Goal: Transaction & Acquisition: Purchase product/service

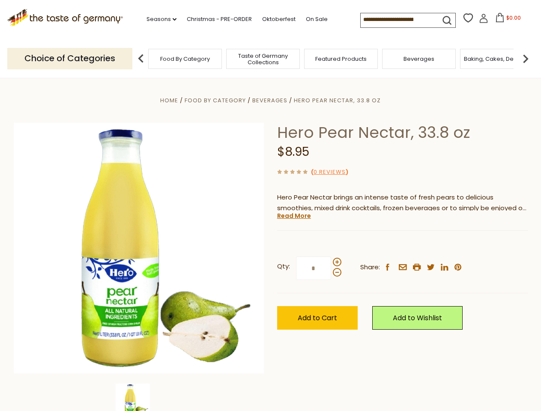
click at [270, 205] on div "Home Food By Category [GEOGRAPHIC_DATA] Hero Pear Nectar, 33.8 oz Hero Pear Nec…" at bounding box center [270, 260] width 526 height 330
click at [158, 19] on link "Seasons dropdown_arrow" at bounding box center [161, 19] width 30 height 9
click at [397, 20] on input at bounding box center [396, 19] width 72 height 12
click at [506, 20] on span "$0.00" at bounding box center [513, 17] width 15 height 7
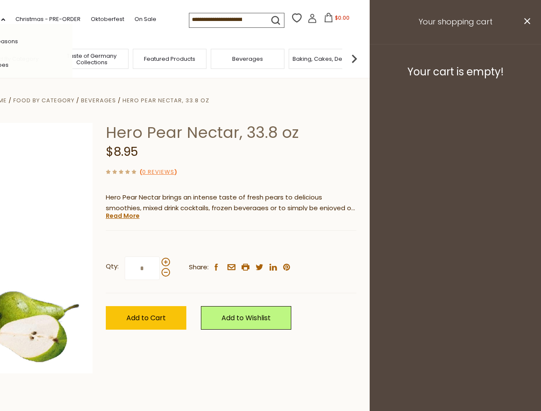
click at [72, 58] on div "All Seasons Recipes Game Day [DATE] [DATE] [DATE][PERSON_NAME] [DATE] Springfes…" at bounding box center [23, 205] width 97 height 363
click at [525, 58] on footer "Your cart is empty!" at bounding box center [454, 71] width 171 height 55
click at [270, 244] on div "Qty: * Share: facebook email printer twitter linkedin pinterest" at bounding box center [231, 269] width 250 height 50
click at [139, 397] on div "Home Food By Category [GEOGRAPHIC_DATA] Hero Pear Nectar, 33.8 oz Hero Pear Nec…" at bounding box center [99, 260] width 526 height 330
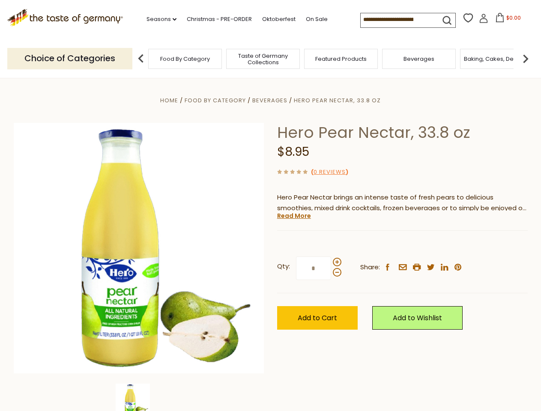
click at [139, 397] on img at bounding box center [133, 400] width 34 height 34
click at [293, 216] on link "Read More" at bounding box center [294, 215] width 34 height 9
